Goal: Information Seeking & Learning: Learn about a topic

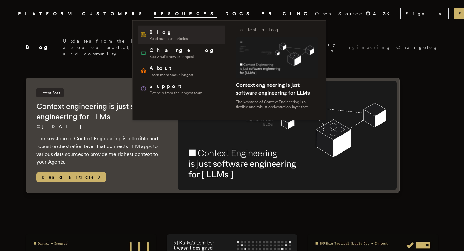
click at [153, 29] on span "Blog" at bounding box center [169, 32] width 38 height 8
click at [153, 33] on span "Blog" at bounding box center [169, 32] width 38 height 8
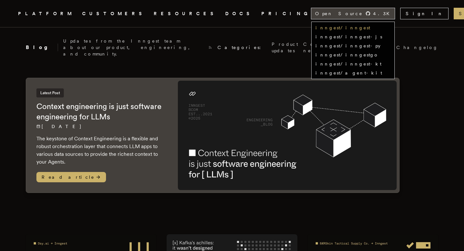
click at [332, 30] on link "inngest/inngest" at bounding box center [343, 27] width 55 height 5
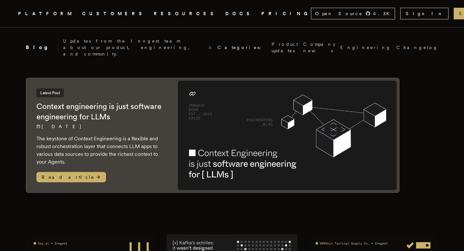
click at [225, 11] on link "DOCS" at bounding box center [239, 14] width 28 height 8
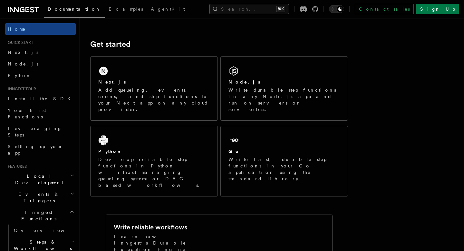
click at [282, 6] on button "Search... ⌘K" at bounding box center [250, 9] width 80 height 10
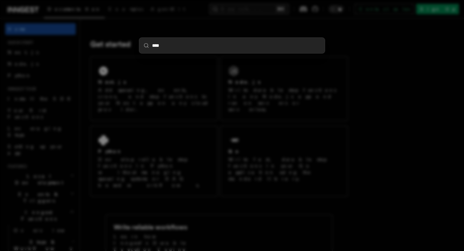
type input "****"
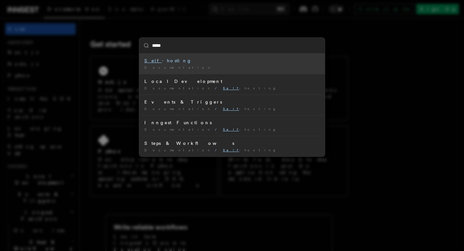
click at [161, 59] on div "Self -hosting" at bounding box center [231, 60] width 175 height 6
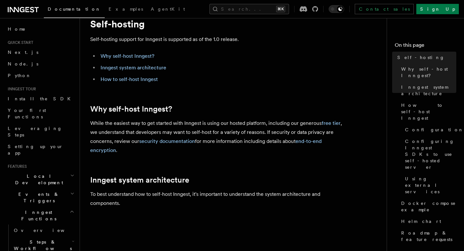
scroll to position [24, 0]
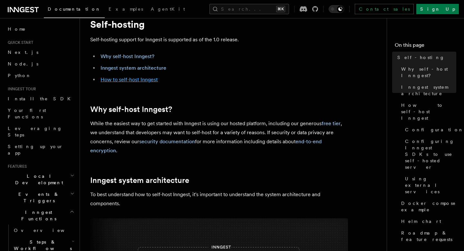
click at [147, 82] on link "How to self-host Inngest" at bounding box center [129, 79] width 57 height 6
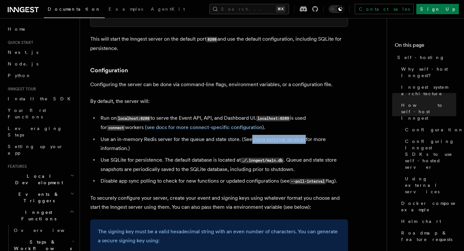
scroll to position [789, 0]
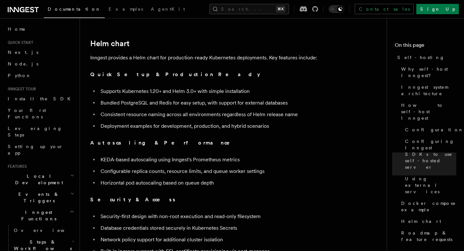
scroll to position [2204, 0]
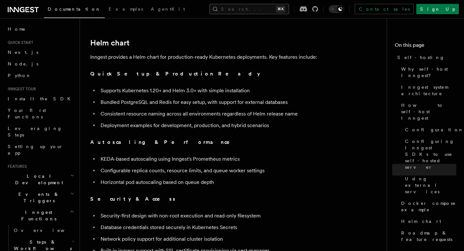
click at [261, 8] on button "Search... ⌘K" at bounding box center [250, 9] width 80 height 10
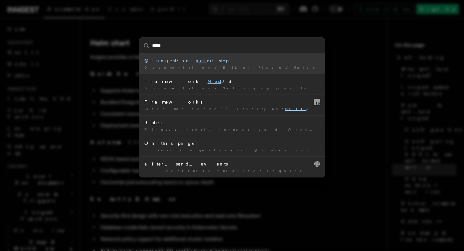
type input "******"
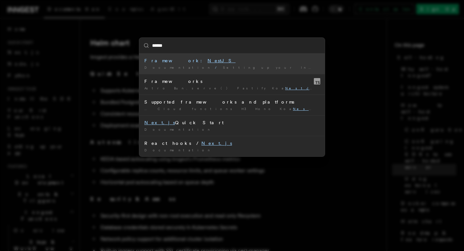
click at [178, 63] on div "Framework: NestJS" at bounding box center [231, 60] width 175 height 6
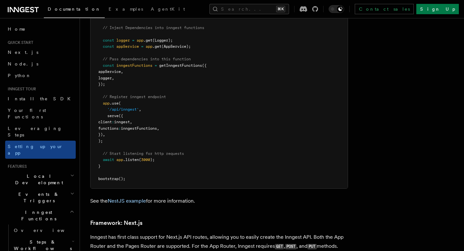
scroll to position [3778, 0]
click at [133, 197] on link "NestJS example" at bounding box center [127, 200] width 38 height 6
